Goal: Task Accomplishment & Management: Use online tool/utility

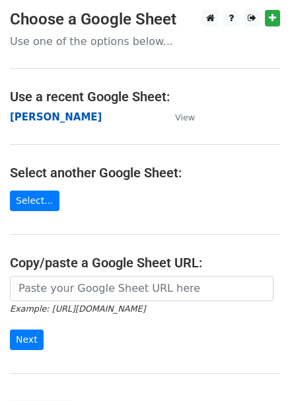
click at [48, 118] on strong "[PERSON_NAME]" at bounding box center [56, 117] width 92 height 12
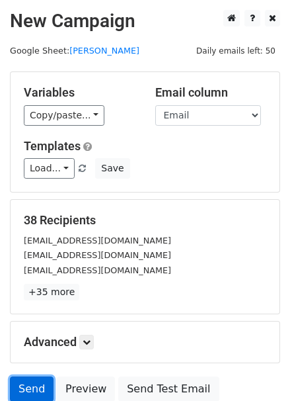
click at [36, 380] on link "Send" at bounding box center [32, 388] width 44 height 25
